Goal: Obtain resource: Download file/media

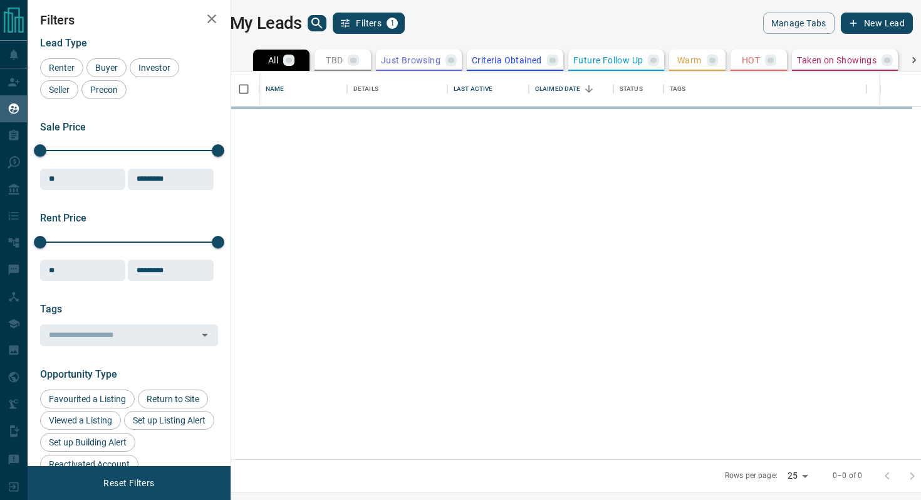
scroll to position [387, 684]
click at [322, 31] on div "My Leads Filters 1" at bounding box center [401, 23] width 342 height 21
click at [322, 18] on icon "search button" at bounding box center [317, 23] width 11 height 11
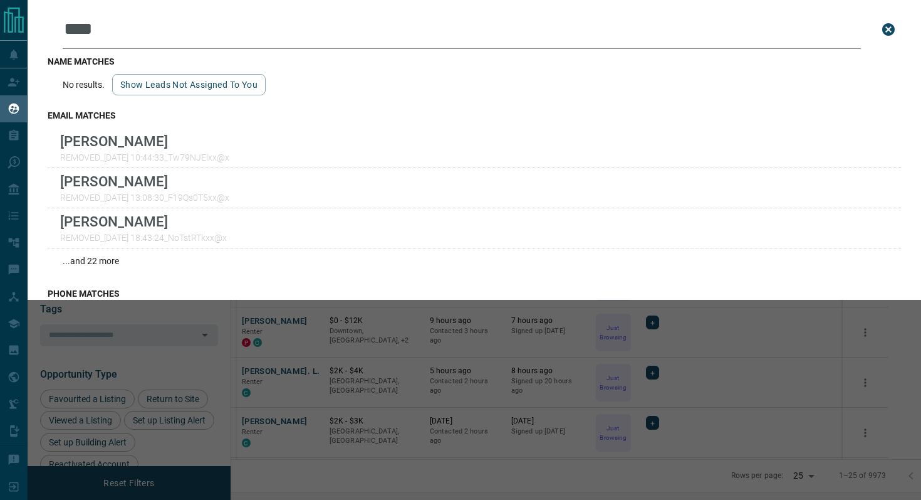
type input "****"
click at [898, 26] on button "close search bar" at bounding box center [888, 29] width 25 height 25
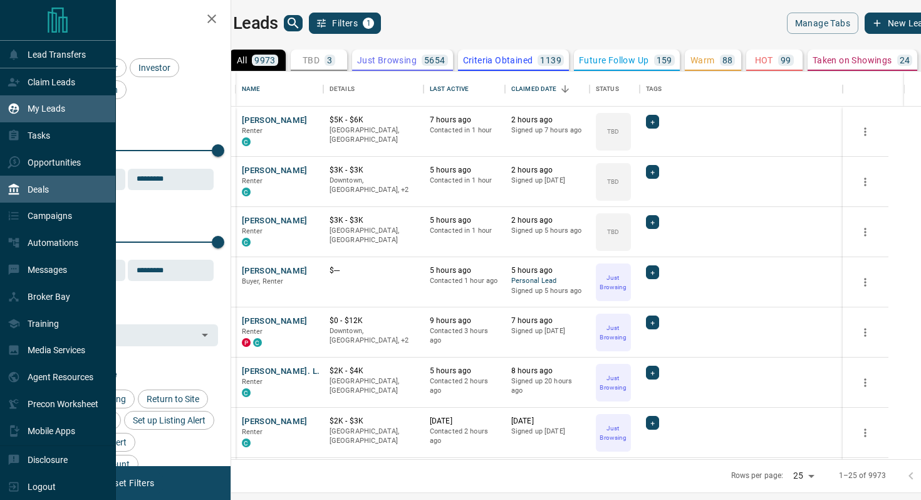
click at [34, 194] on p "Deals" at bounding box center [38, 189] width 21 height 10
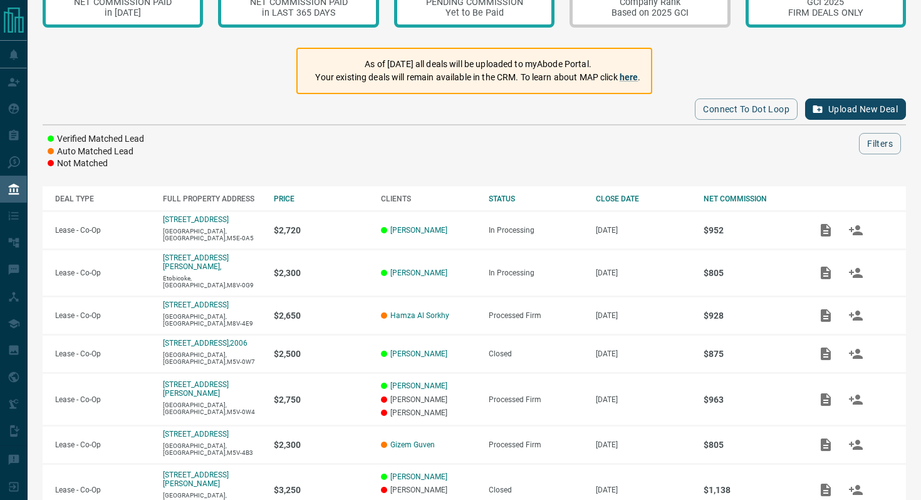
scroll to position [56, 0]
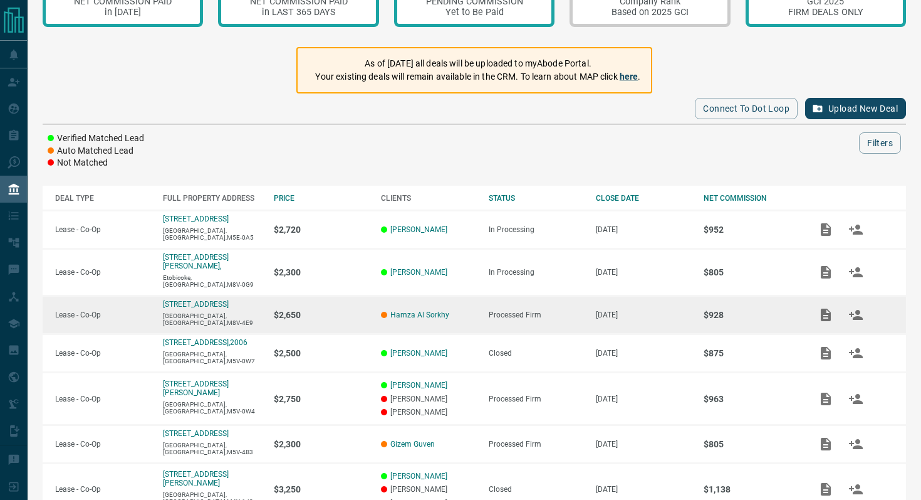
click at [830, 308] on icon "Add / View Documents" at bounding box center [826, 314] width 10 height 13
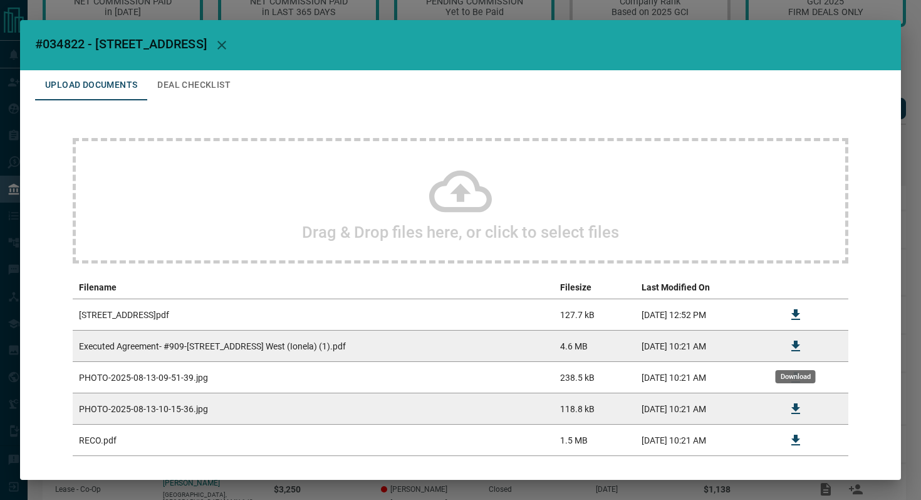
click at [795, 342] on icon "Download" at bounding box center [796, 345] width 9 height 11
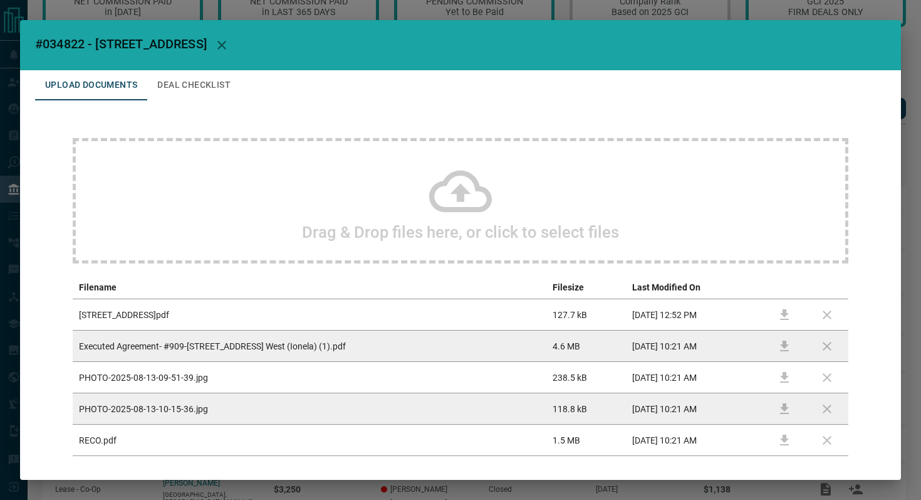
click at [325, 350] on td "Executed Agreement- #909-[STREET_ADDRESS] West (Ionela) (1).pdf" at bounding box center [310, 345] width 474 height 31
click at [342, 351] on td "Executed Agreement- #909-[STREET_ADDRESS] West (Ionela) (1).pdf" at bounding box center [310, 345] width 474 height 31
click at [283, 338] on td "Executed Agreement- #909-[STREET_ADDRESS] West (Ionela) (1).pdf" at bounding box center [310, 345] width 474 height 31
click at [798, 347] on td at bounding box center [784, 345] width 43 height 31
click at [830, 343] on td at bounding box center [827, 345] width 43 height 31
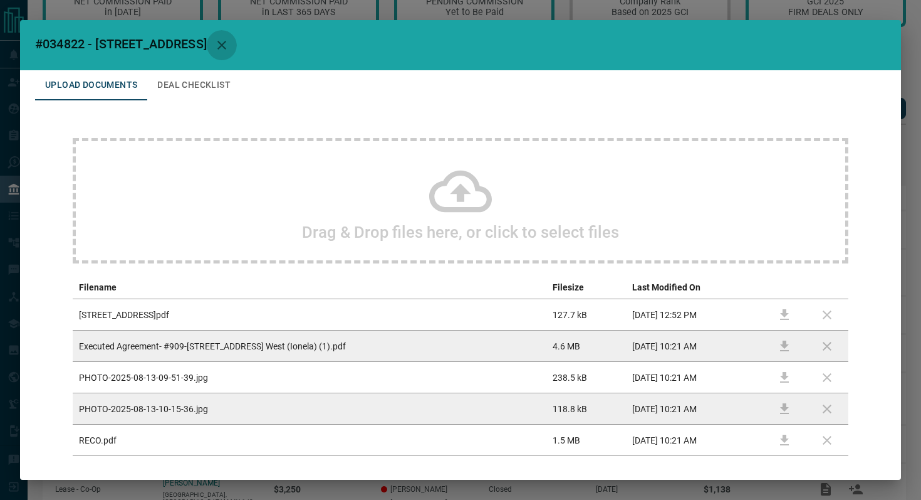
click at [229, 38] on icon "button" at bounding box center [221, 45] width 15 height 15
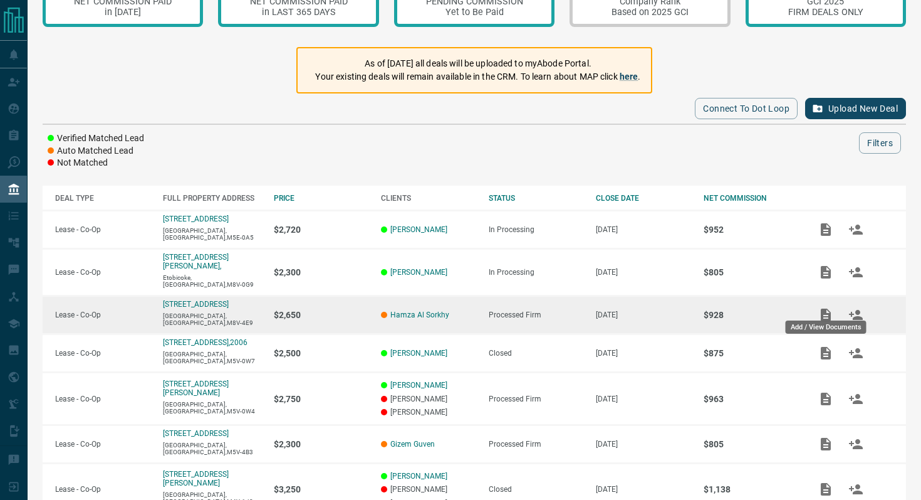
click at [827, 308] on icon "Add / View Documents" at bounding box center [826, 314] width 10 height 13
click at [821, 309] on icon "Add / View Documents" at bounding box center [826, 314] width 10 height 13
click at [173, 300] on p "[STREET_ADDRESS]" at bounding box center [196, 304] width 66 height 9
click at [830, 308] on icon "Add / View Documents" at bounding box center [826, 314] width 10 height 13
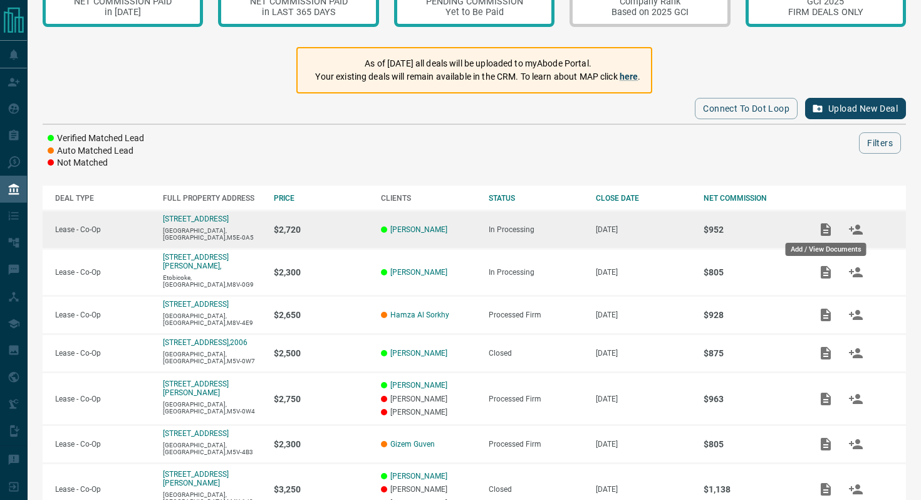
click at [819, 231] on icon "Add / View Documents" at bounding box center [826, 229] width 15 height 15
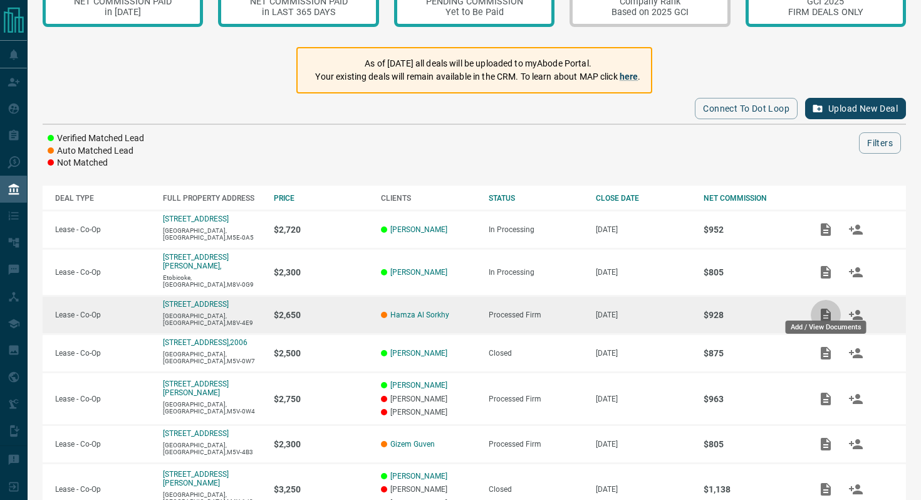
click at [826, 308] on icon "Add / View Documents" at bounding box center [826, 314] width 10 height 13
click at [827, 308] on icon "Add / View Documents" at bounding box center [826, 314] width 10 height 13
click at [825, 308] on icon "Add / View Documents" at bounding box center [826, 314] width 10 height 13
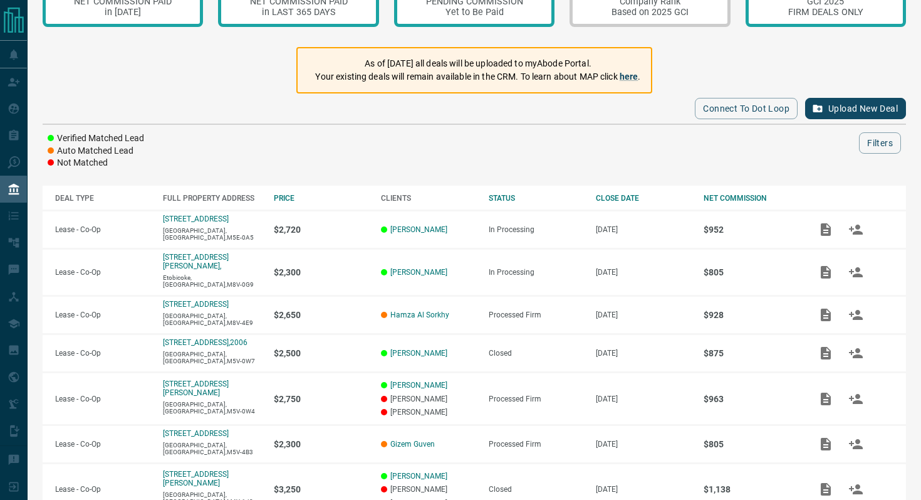
click at [582, 147] on div at bounding box center [513, 142] width 693 height 21
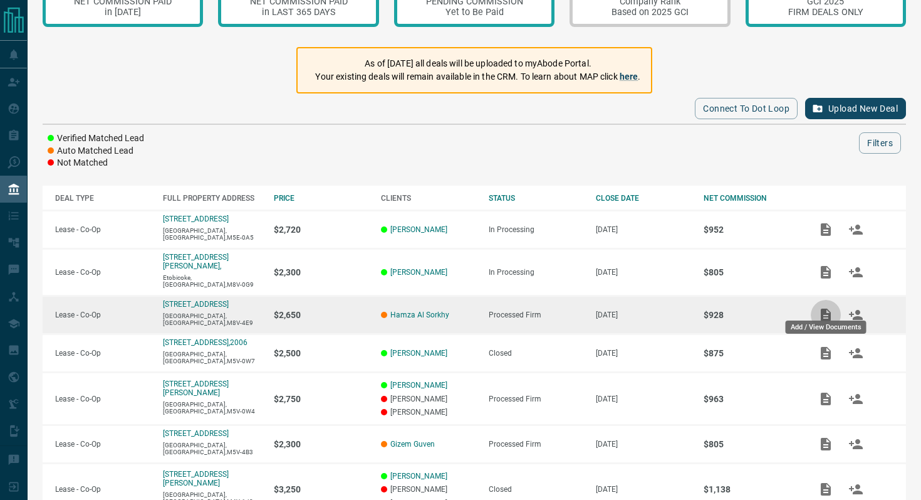
click at [828, 308] on icon "Add / View Documents" at bounding box center [826, 314] width 10 height 13
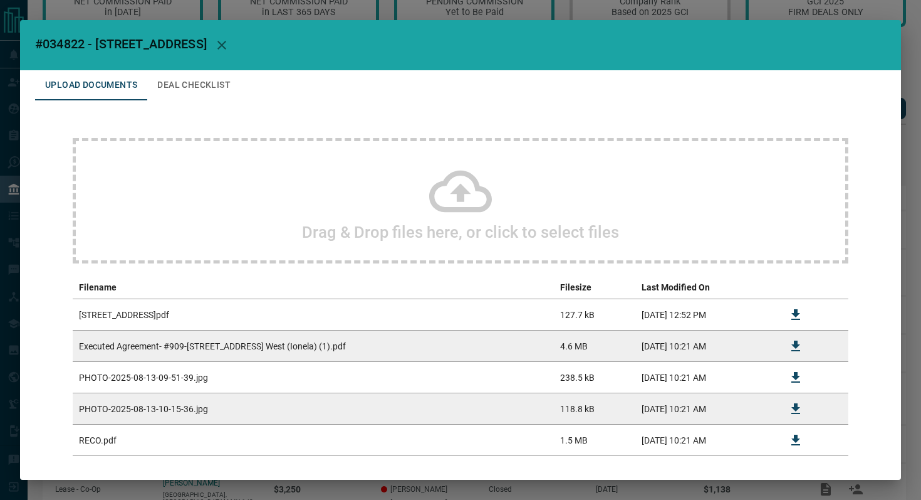
click at [229, 41] on icon "button" at bounding box center [221, 45] width 15 height 15
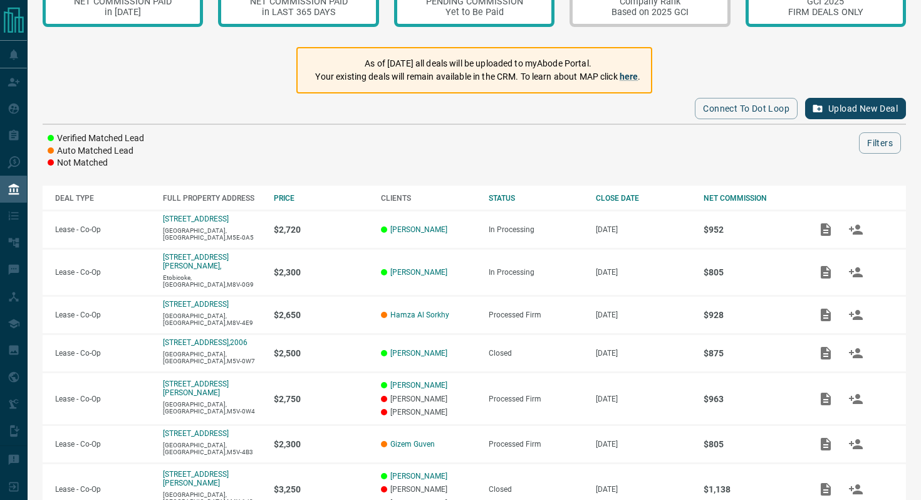
scroll to position [0, 0]
